Goal: Find specific page/section: Find specific page/section

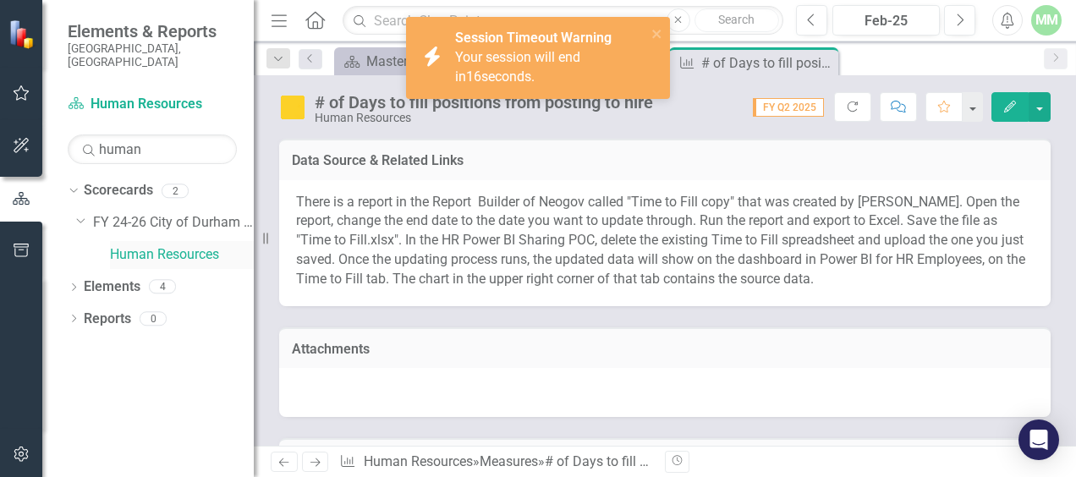
click at [159, 245] on link "Human Resources" at bounding box center [182, 254] width 144 height 19
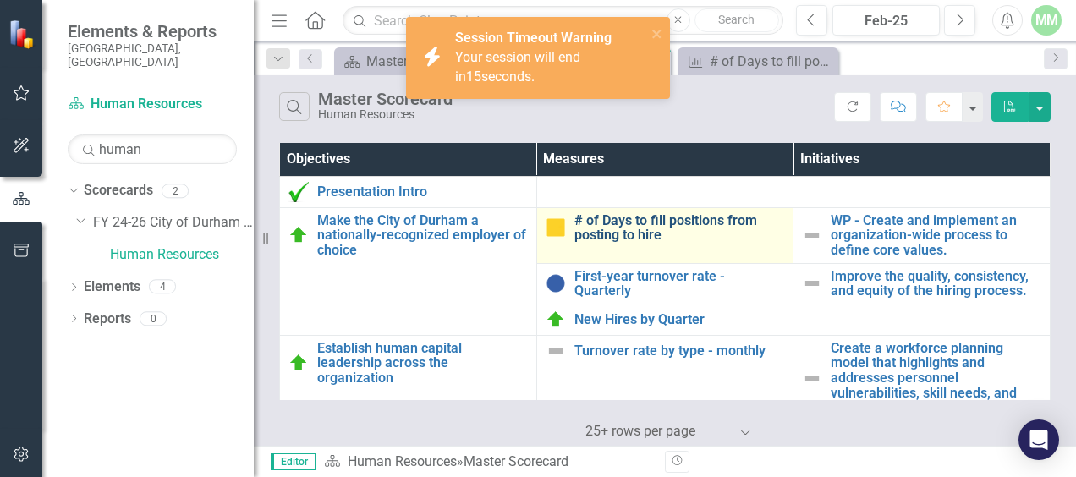
click at [598, 225] on link "# of Days to fill positions from posting to hire" at bounding box center [679, 228] width 211 height 30
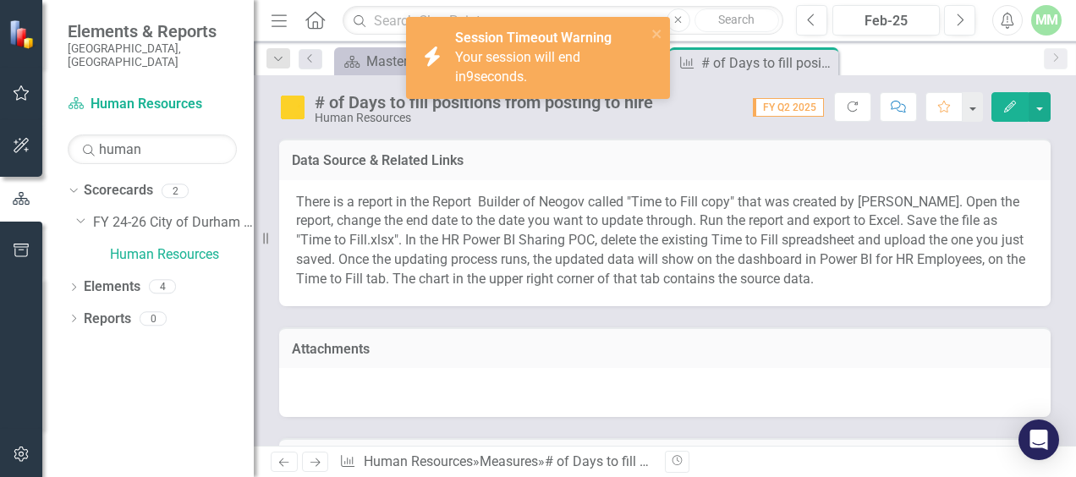
drag, startPoint x: 649, startPoint y: 35, endPoint x: 622, endPoint y: 44, distance: 28.6
click at [622, 44] on div "Session Timeout Warning Your session will end in 9 seconds." at bounding box center [550, 58] width 191 height 58
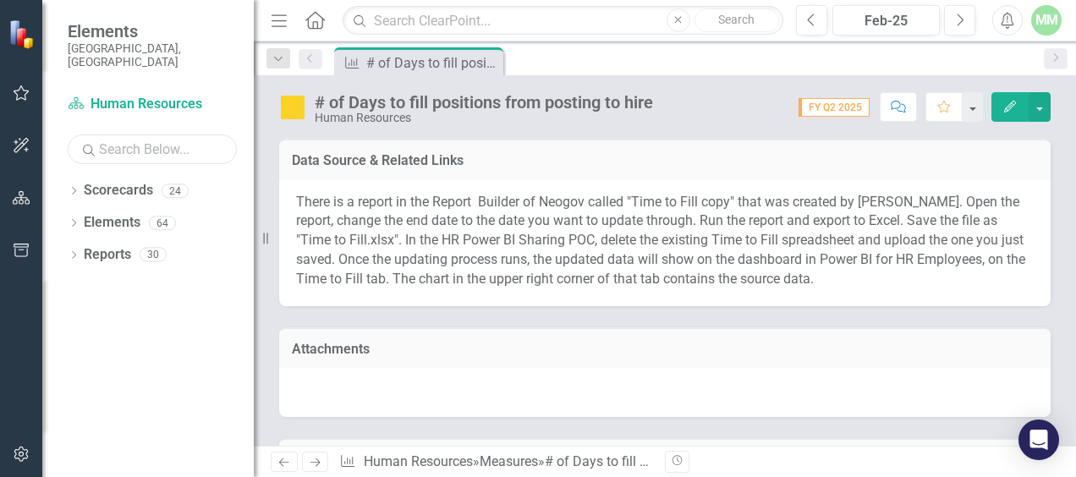
click at [108, 142] on input "text" at bounding box center [152, 149] width 169 height 30
click at [480, 162] on h3 "Data Source & Related Links" at bounding box center [665, 160] width 746 height 15
